Goal: Entertainment & Leisure: Browse casually

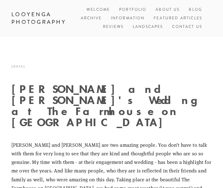
click at [84, 140] on p "[PERSON_NAME] and [PERSON_NAME] are two amazing people. You don’t have to talk …" at bounding box center [111, 174] width 200 height 69
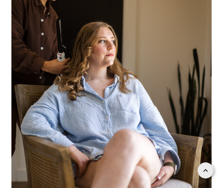
scroll to position [282, 0]
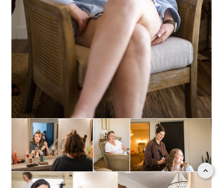
click at [73, 173] on img at bounding box center [111, 189] width 200 height 143
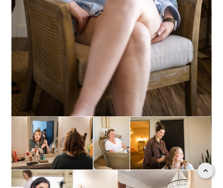
click at [71, 172] on img at bounding box center [111, 188] width 200 height 143
click at [75, 170] on img at bounding box center [111, 188] width 200 height 143
click at [73, 171] on img at bounding box center [111, 188] width 200 height 143
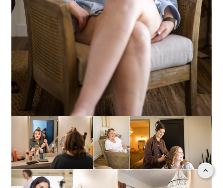
click at [71, 170] on img at bounding box center [111, 187] width 200 height 143
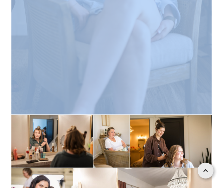
click at [73, 169] on img at bounding box center [111, 186] width 200 height 143
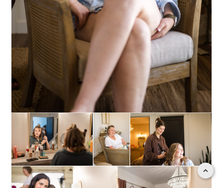
click at [74, 169] on img at bounding box center [111, 184] width 200 height 143
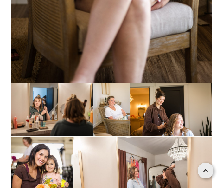
click at [77, 168] on img at bounding box center [111, 154] width 200 height 143
click at [78, 167] on img at bounding box center [111, 154] width 200 height 143
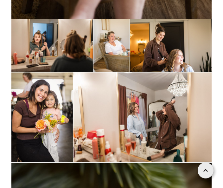
scroll to position [514, 0]
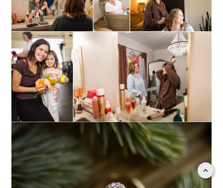
click at [75, 171] on img at bounding box center [111, 188] width 200 height 133
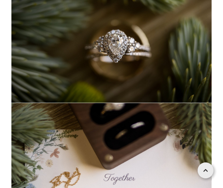
scroll to position [695, 0]
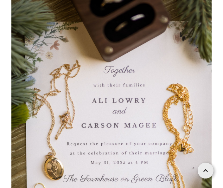
click at [70, 177] on img at bounding box center [111, 145] width 200 height 300
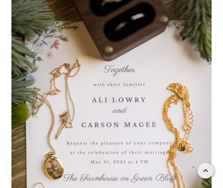
click at [76, 172] on img at bounding box center [111, 145] width 200 height 300
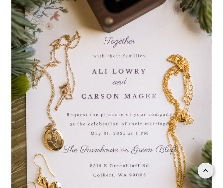
scroll to position [841, 0]
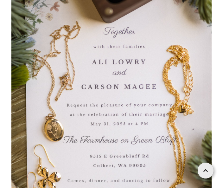
click at [85, 167] on img at bounding box center [111, 107] width 200 height 300
click at [82, 169] on img at bounding box center [111, 107] width 200 height 300
click at [84, 169] on img at bounding box center [111, 107] width 200 height 300
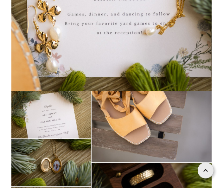
scroll to position [1012, 0]
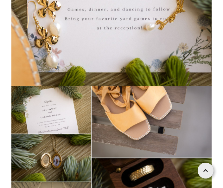
click at [86, 170] on img at bounding box center [111, 157] width 200 height 143
click at [90, 168] on img at bounding box center [111, 157] width 200 height 143
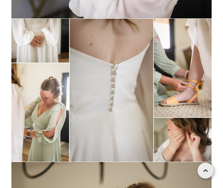
scroll to position [1801, 0]
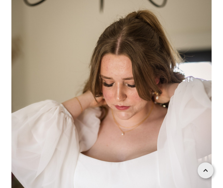
scroll to position [1963, 0]
click at [90, 169] on img at bounding box center [111, 140] width 200 height 300
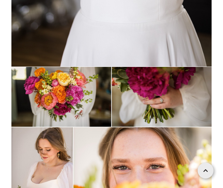
click at [83, 173] on img at bounding box center [111, 138] width 200 height 143
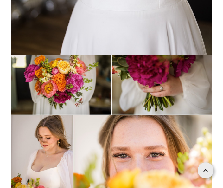
click at [85, 171] on img at bounding box center [111, 126] width 200 height 143
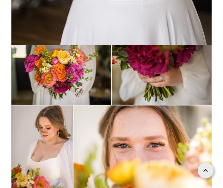
scroll to position [2209, 0]
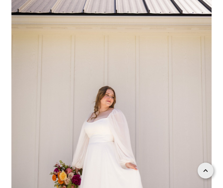
scroll to position [2425, 0]
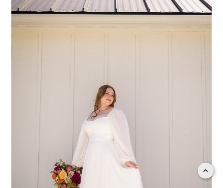
click at [97, 165] on img at bounding box center [111, 122] width 200 height 300
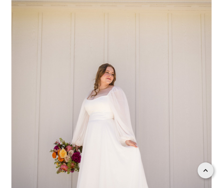
scroll to position [2446, 0]
click at [100, 164] on img at bounding box center [111, 101] width 200 height 300
click at [99, 164] on img at bounding box center [111, 101] width 200 height 300
click at [98, 164] on img at bounding box center [111, 101] width 200 height 300
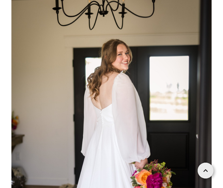
click at [99, 164] on img at bounding box center [111, 141] width 200 height 300
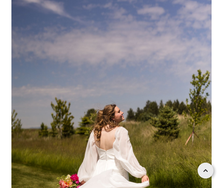
click at [109, 161] on img at bounding box center [111, 149] width 200 height 300
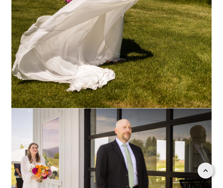
scroll to position [3193, 0]
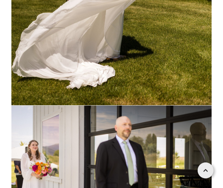
click at [95, 169] on img at bounding box center [111, 172] width 200 height 133
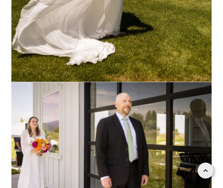
scroll to position [3219, 0]
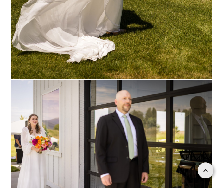
click at [99, 166] on img at bounding box center [111, 146] width 200 height 133
click at [100, 165] on img at bounding box center [111, 146] width 200 height 133
click at [102, 165] on img at bounding box center [111, 146] width 200 height 133
click at [100, 166] on img at bounding box center [111, 146] width 200 height 133
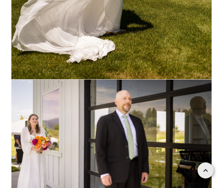
click at [100, 165] on img at bounding box center [111, 146] width 200 height 133
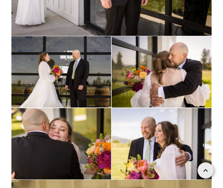
scroll to position [3401, 0]
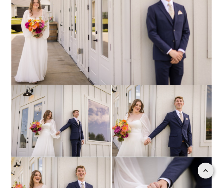
scroll to position [5809, 0]
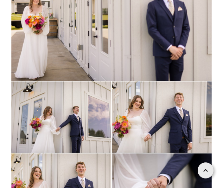
click at [104, 168] on img at bounding box center [111, 153] width 200 height 143
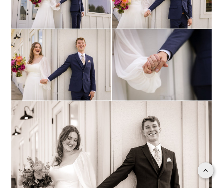
scroll to position [5942, 0]
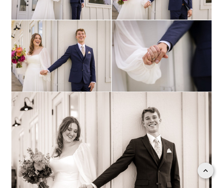
click at [102, 170] on img at bounding box center [111, 158] width 200 height 133
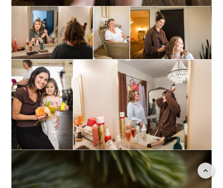
scroll to position [0, 0]
